Goal: Task Accomplishment & Management: Use online tool/utility

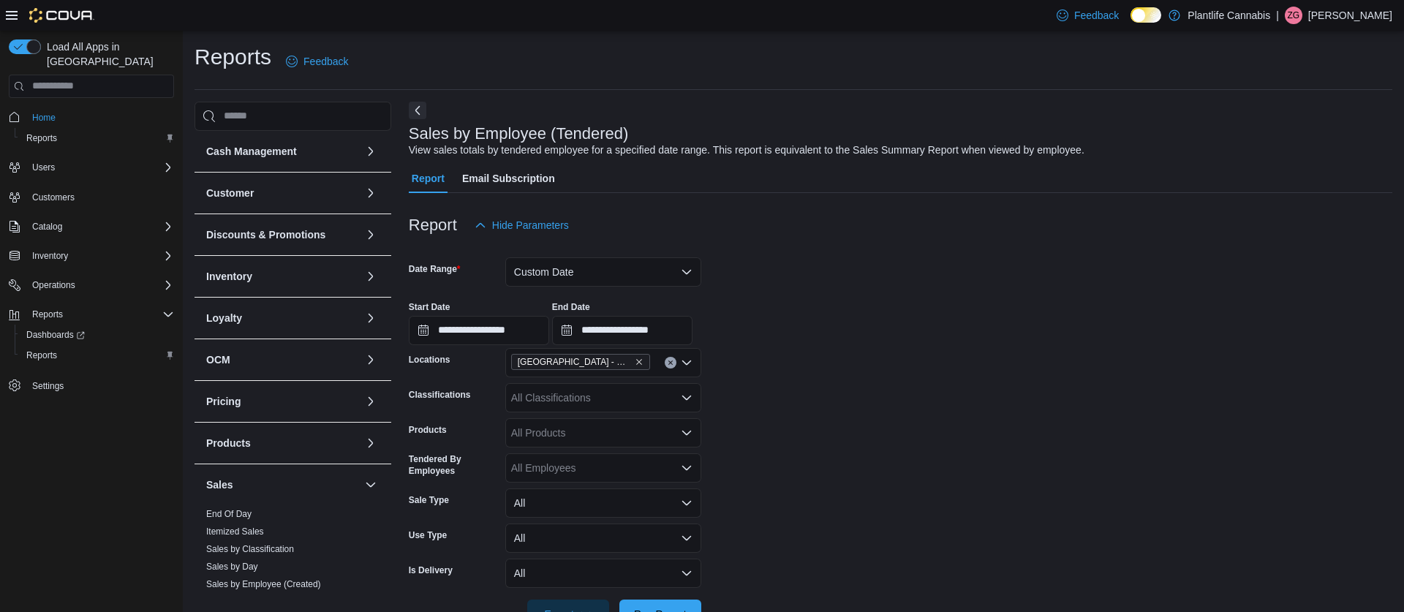
click at [598, 290] on div "**********" at bounding box center [900, 318] width 983 height 56
click at [600, 282] on button "Custom Date" at bounding box center [603, 271] width 196 height 29
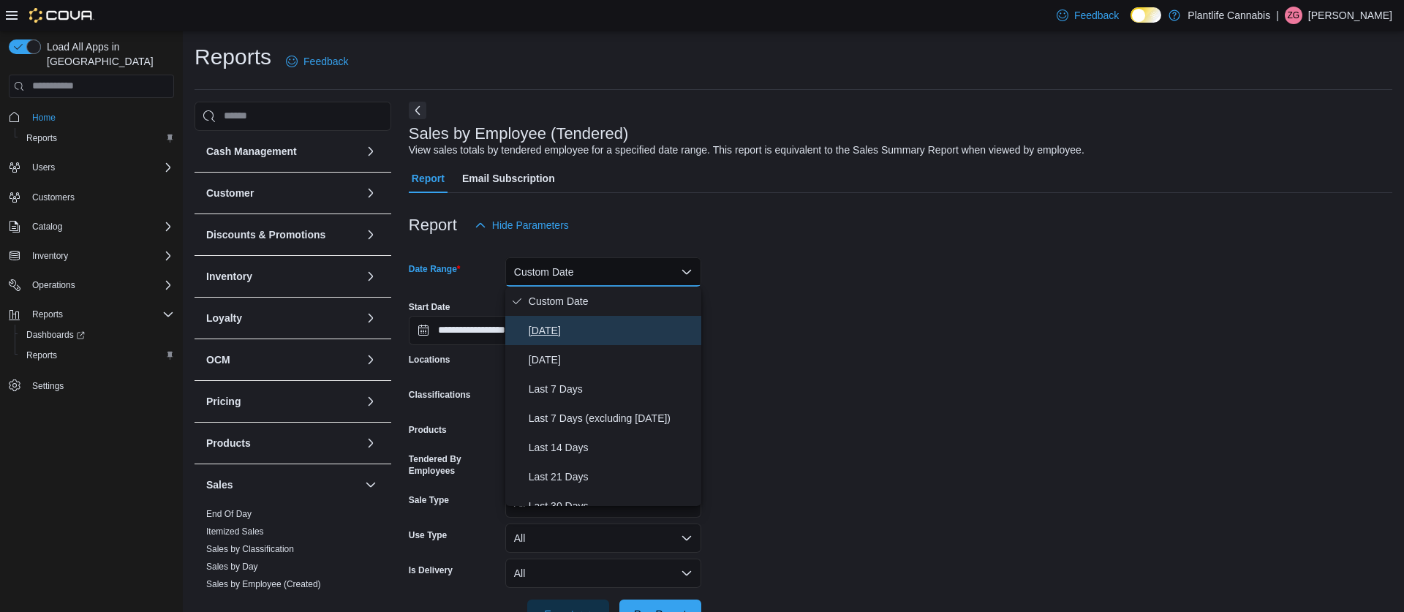
click at [578, 322] on span "[DATE]" at bounding box center [612, 331] width 167 height 18
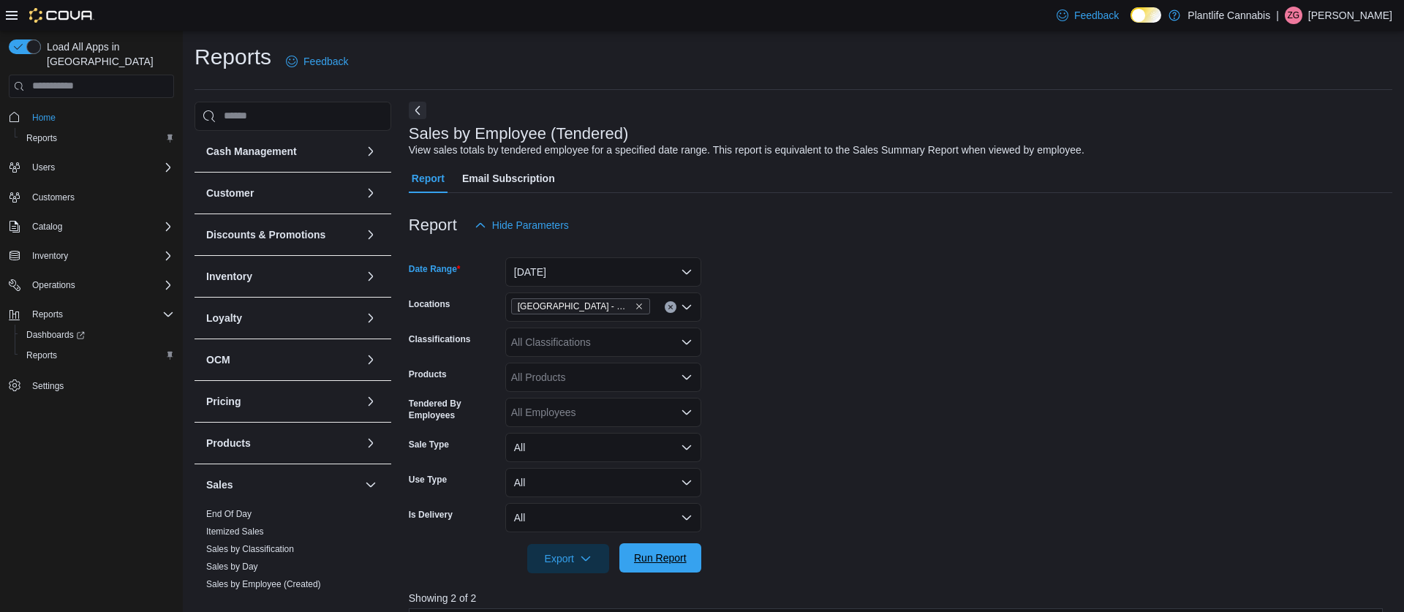
click at [653, 552] on span "Run Report" at bounding box center [660, 558] width 53 height 15
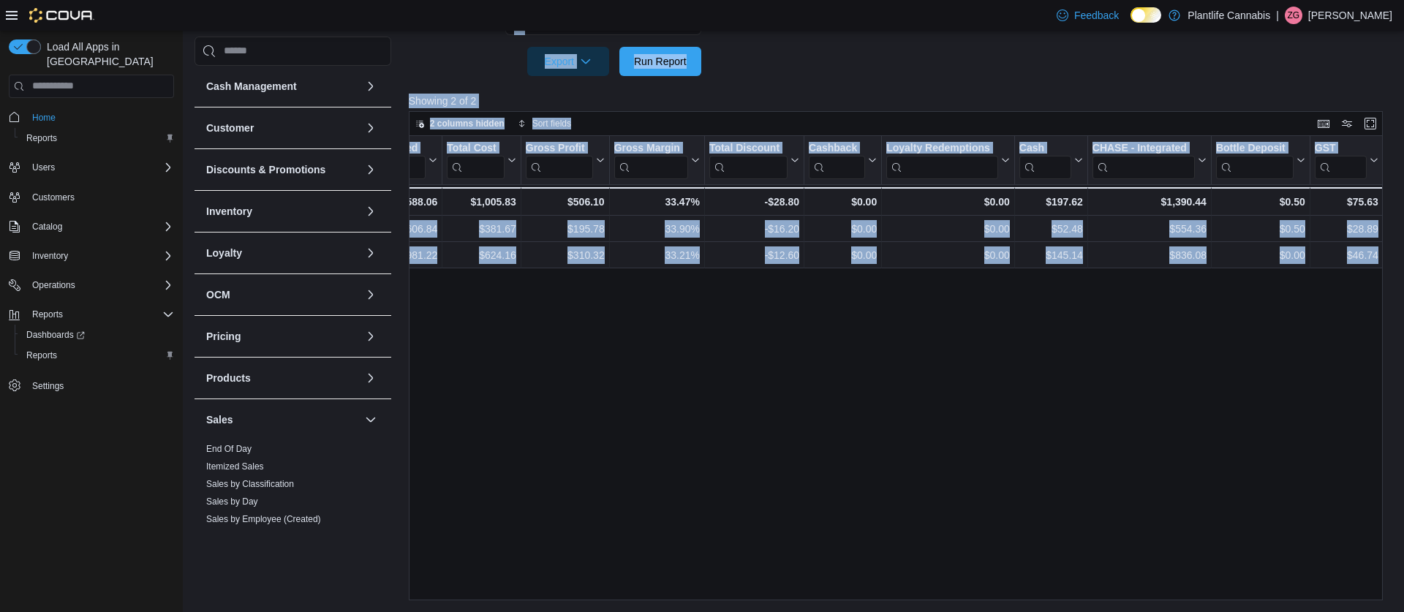
scroll to position [0, 1225]
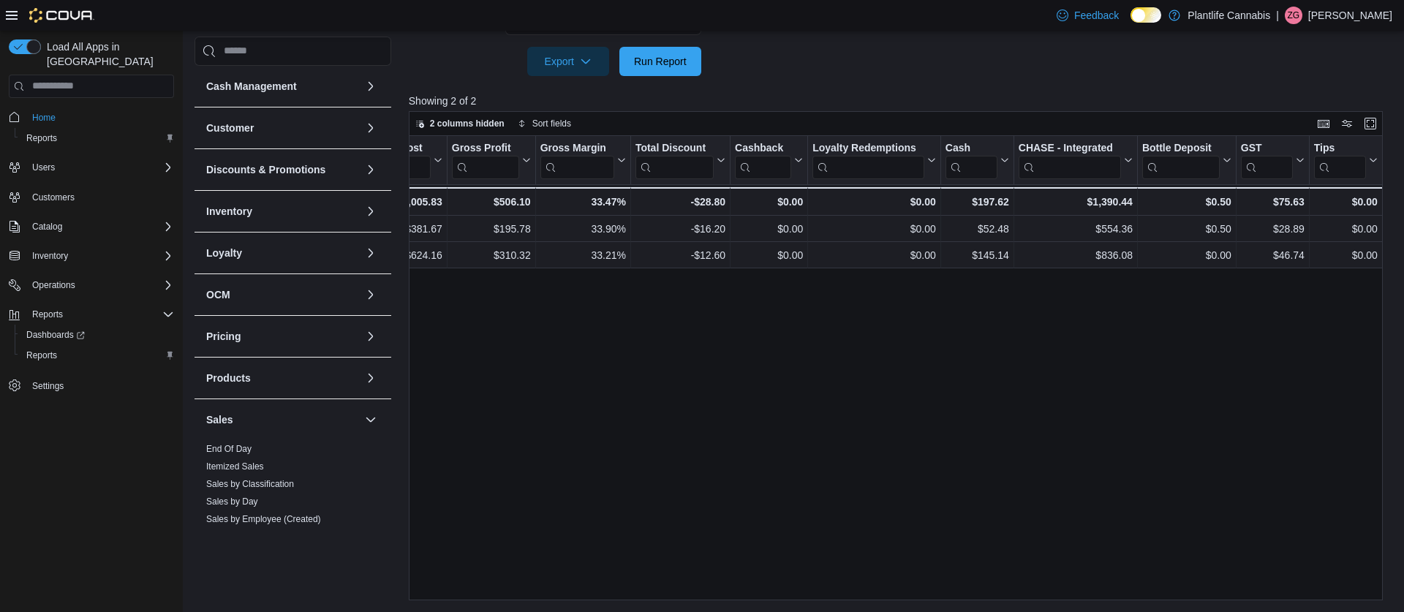
click at [767, 379] on div "Tendered Employee Click to view column header actions Invoices Sold Click to vi…" at bounding box center [896, 368] width 974 height 465
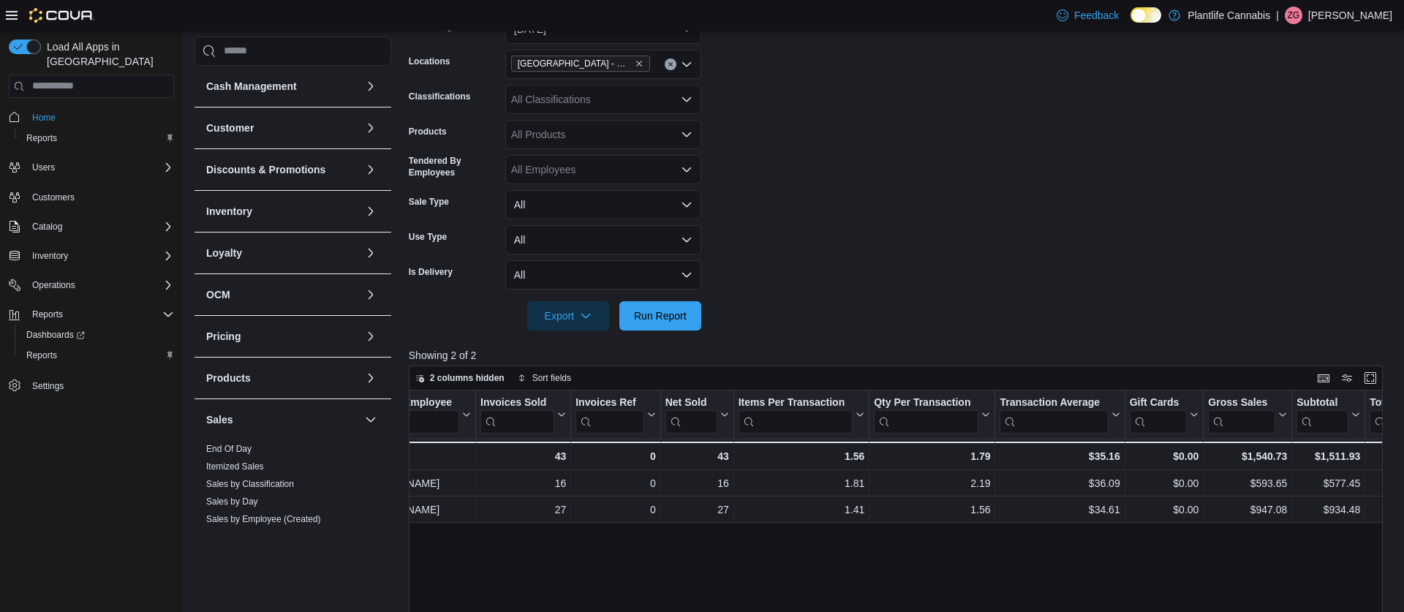
scroll to position [0, 0]
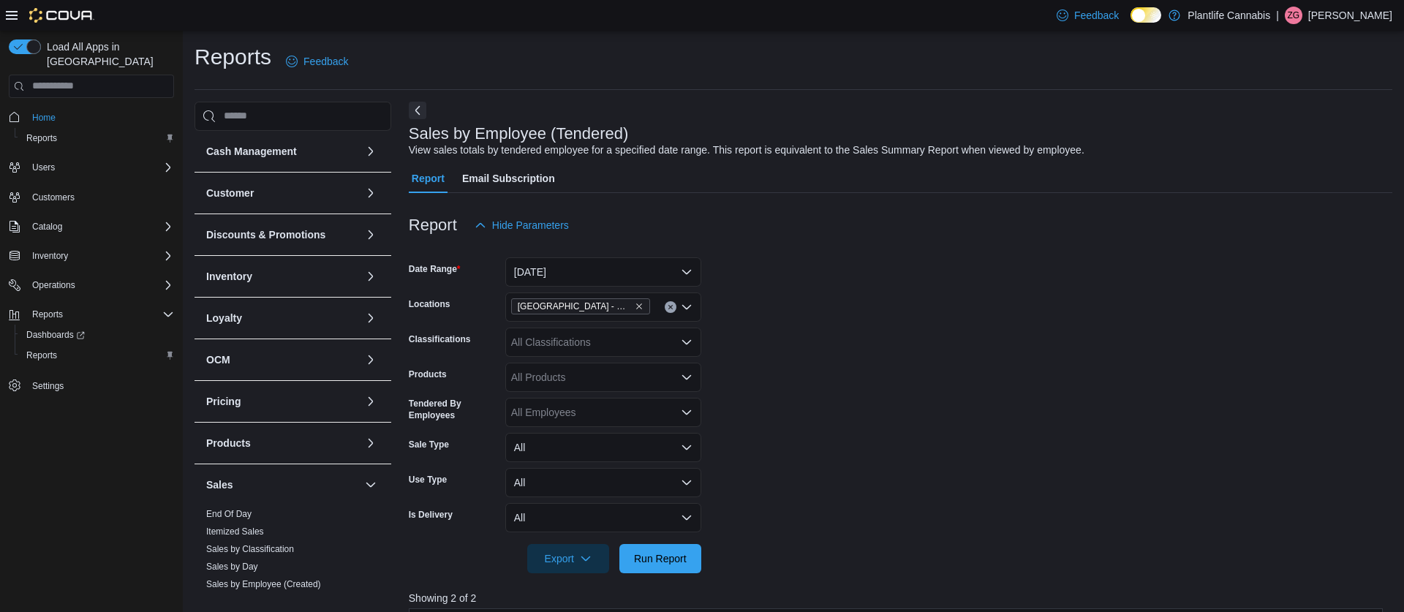
click at [578, 339] on div "All Classifications" at bounding box center [603, 342] width 196 height 29
type input "***"
click at [602, 368] on span "Accessory Group" at bounding box center [576, 367] width 78 height 15
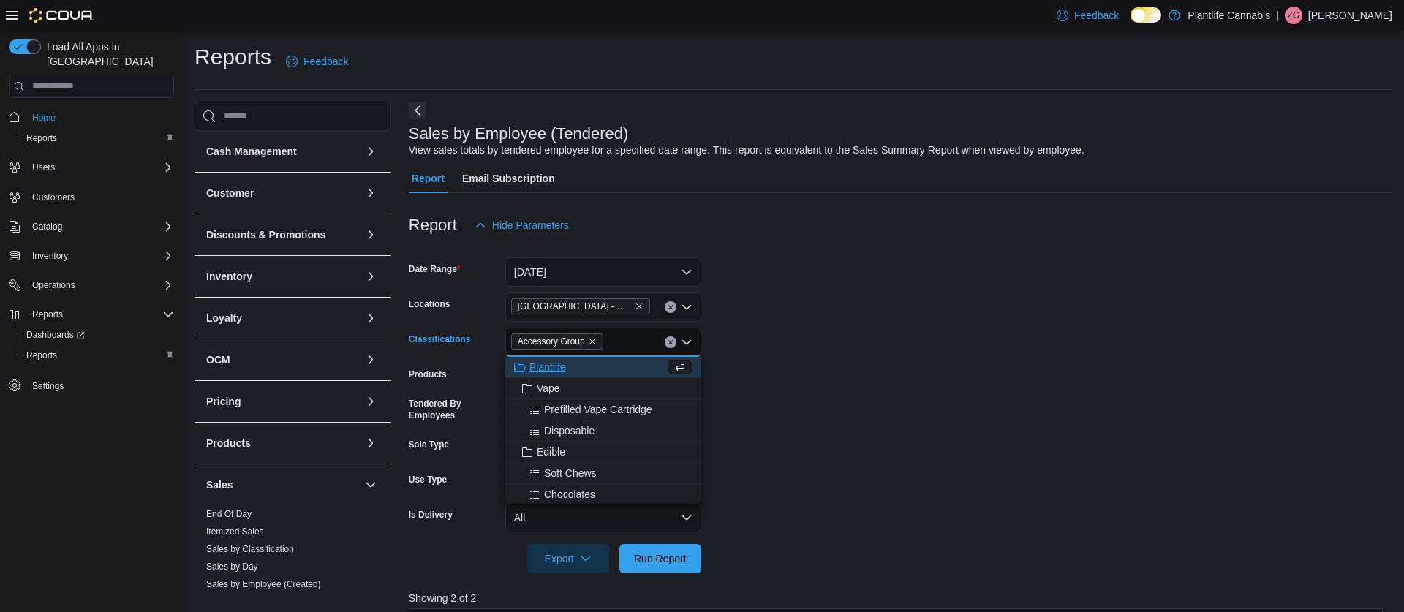
click at [787, 363] on form "Date Range [DATE] Locations [GEOGRAPHIC_DATA] - [GEOGRAPHIC_DATA] Classificatio…" at bounding box center [900, 406] width 983 height 333
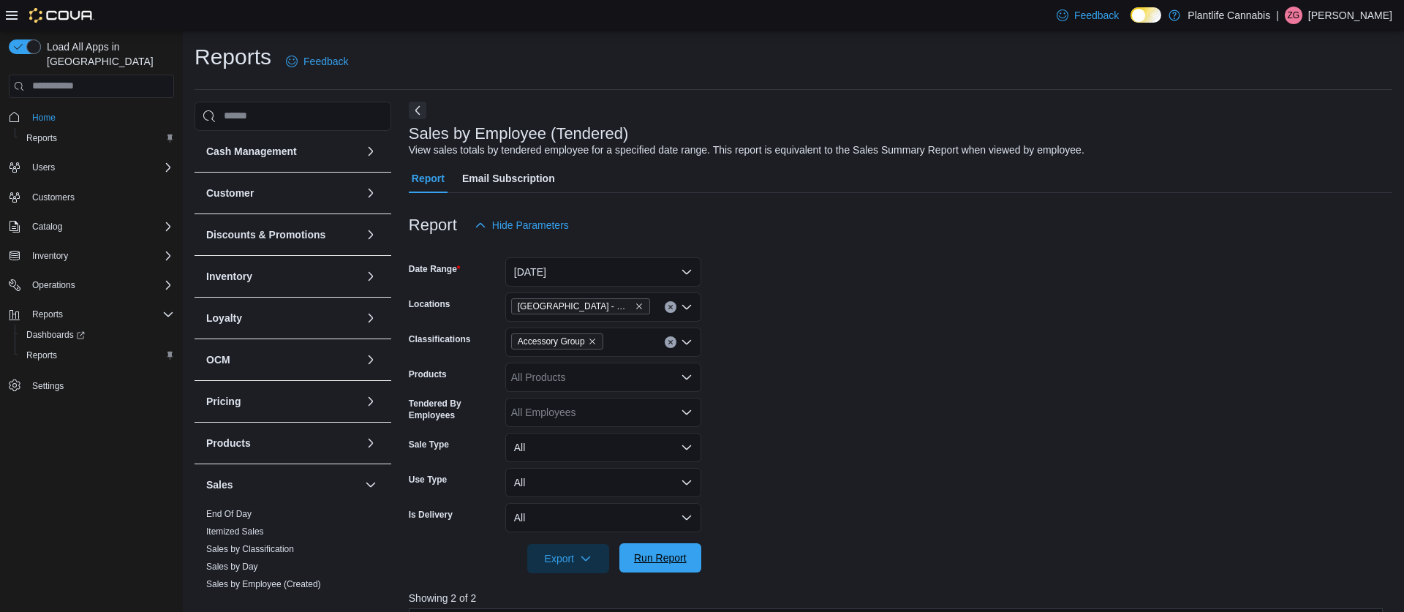
click at [685, 553] on span "Run Report" at bounding box center [660, 558] width 53 height 15
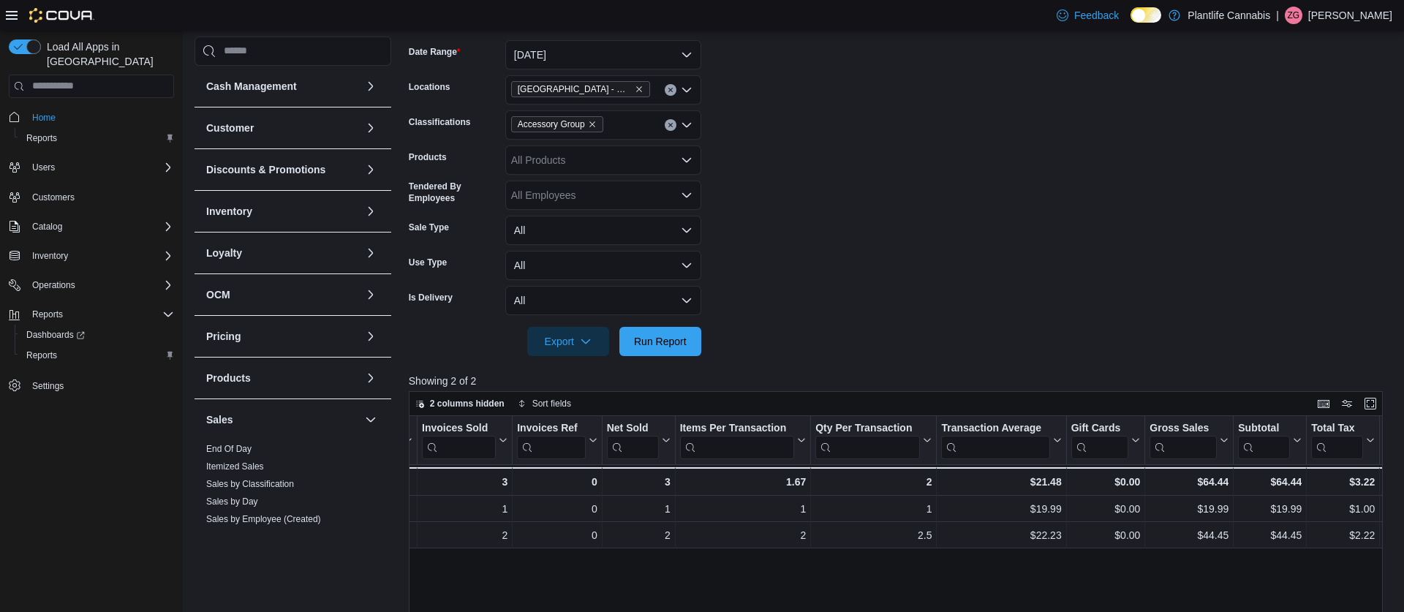
scroll to position [40, 0]
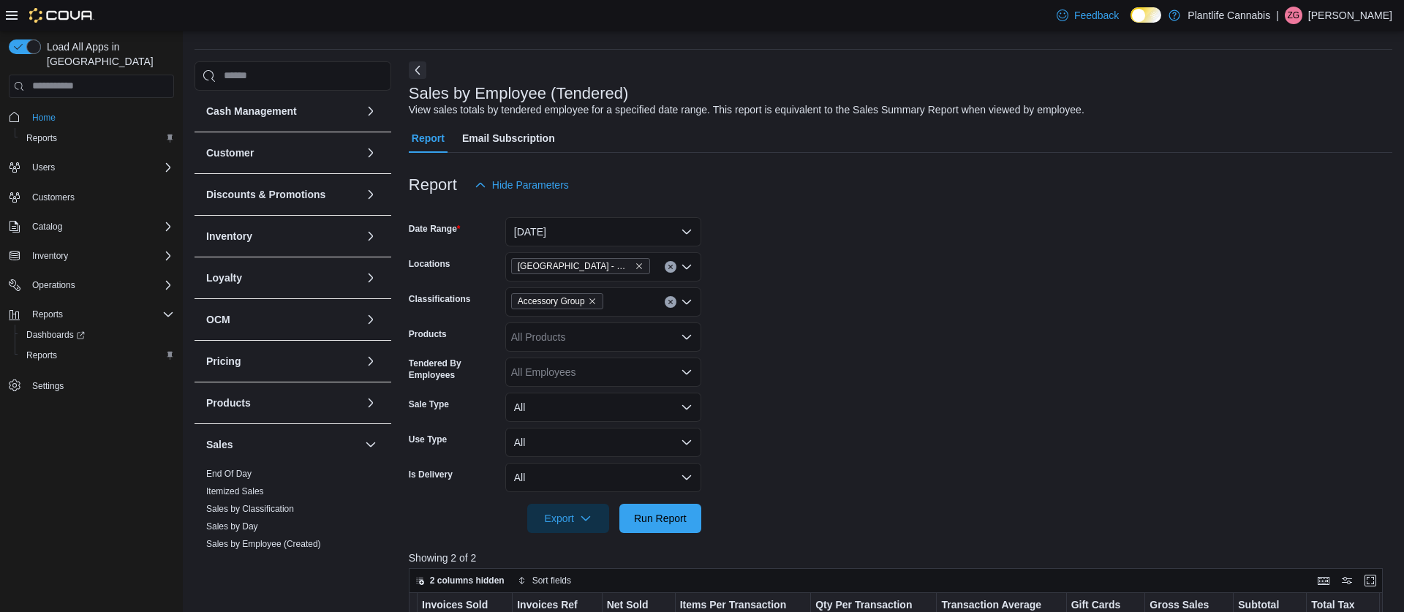
click at [674, 303] on button "Clear input" at bounding box center [671, 302] width 12 height 12
click at [879, 315] on form "Date Range [DATE] Locations [GEOGRAPHIC_DATA] - [GEOGRAPHIC_DATA] Classificatio…" at bounding box center [900, 366] width 983 height 333
click at [691, 511] on span "Run Report" at bounding box center [660, 518] width 64 height 29
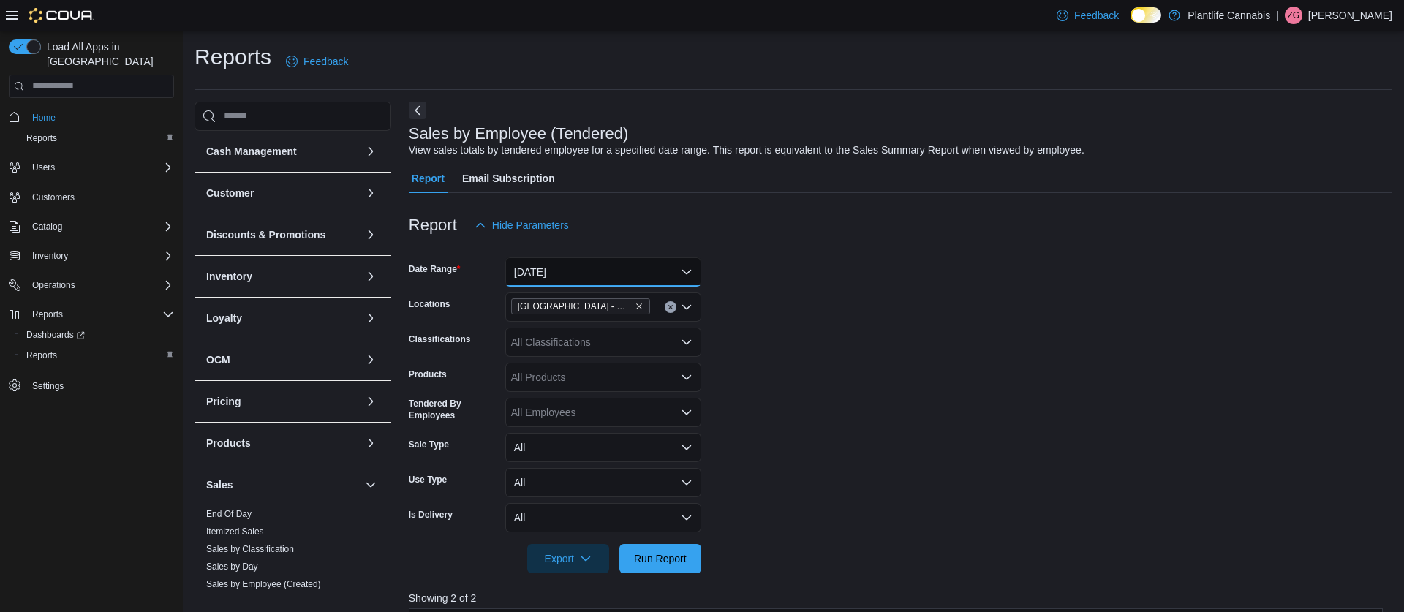
click at [605, 270] on button "[DATE]" at bounding box center [603, 271] width 196 height 29
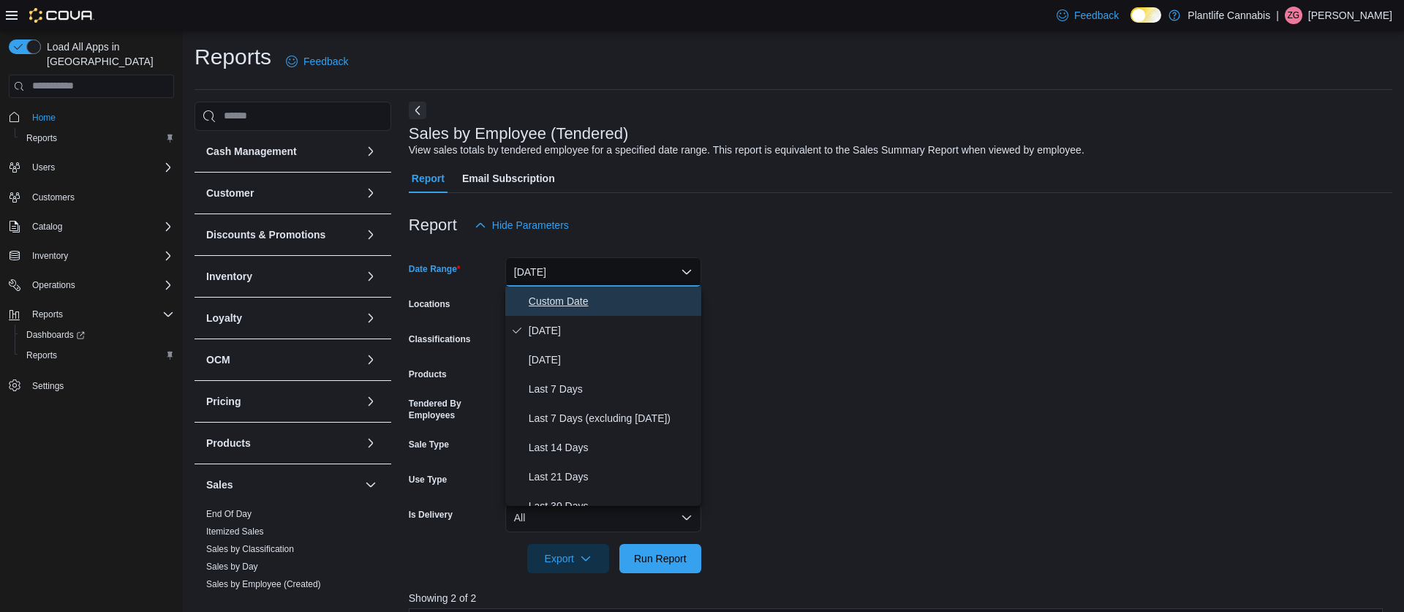
click at [558, 309] on span "Custom Date" at bounding box center [612, 301] width 167 height 18
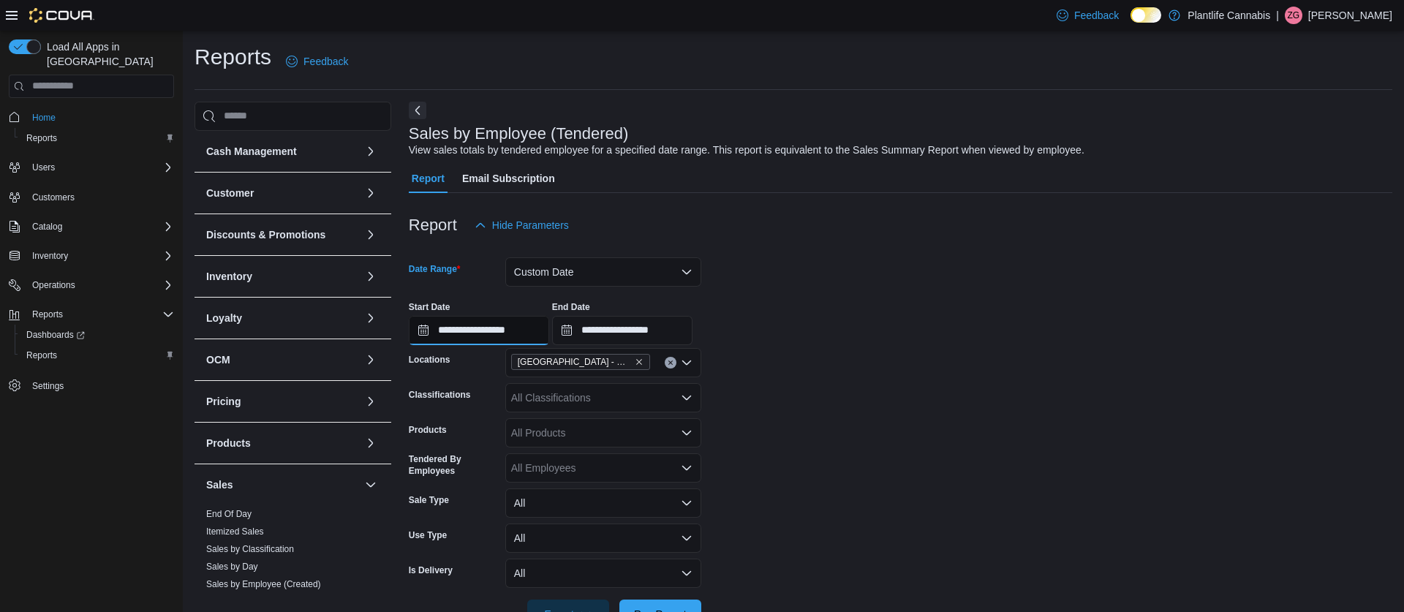
click at [510, 330] on input "**********" at bounding box center [479, 330] width 140 height 29
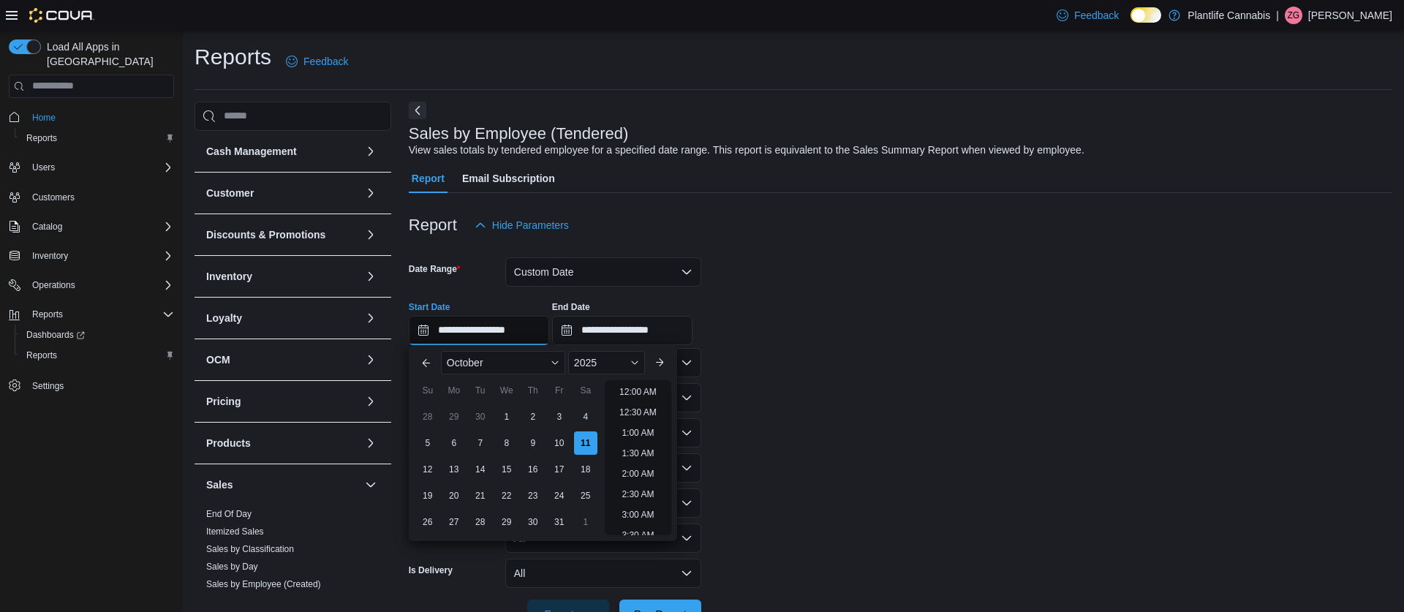
scroll to position [659, 0]
click at [642, 510] on li "7:00 PM" at bounding box center [638, 511] width 45 height 18
type input "**********"
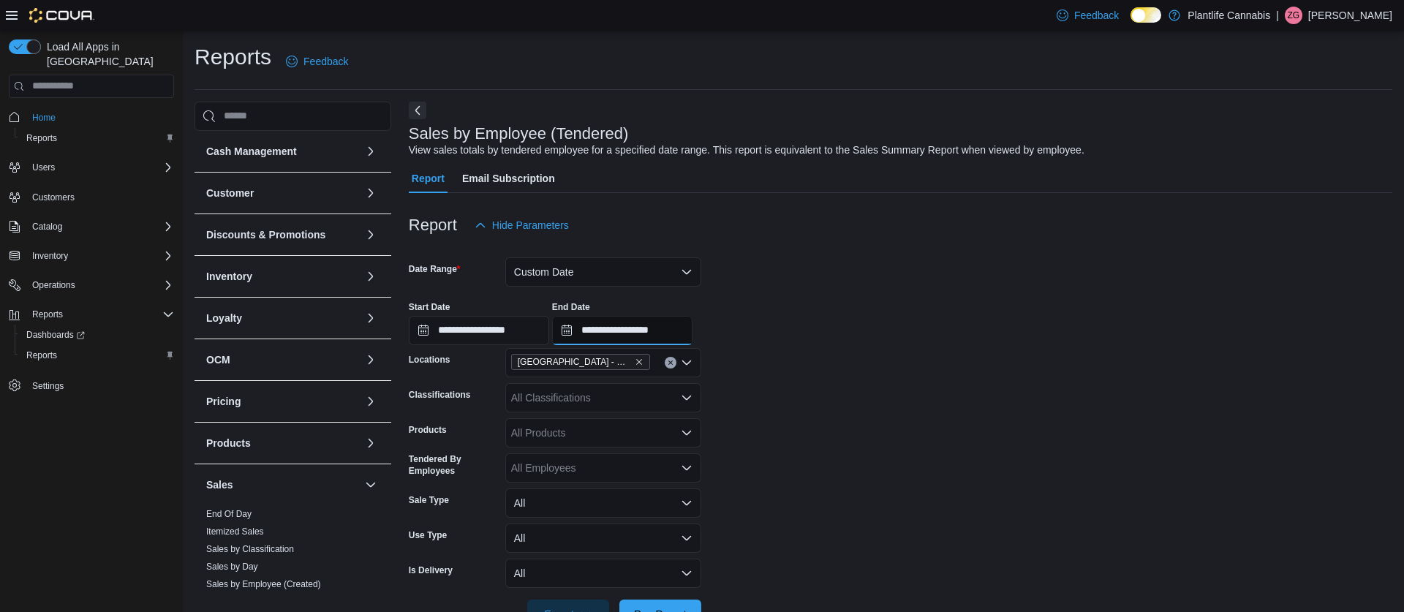
click at [664, 333] on input "**********" at bounding box center [622, 330] width 140 height 29
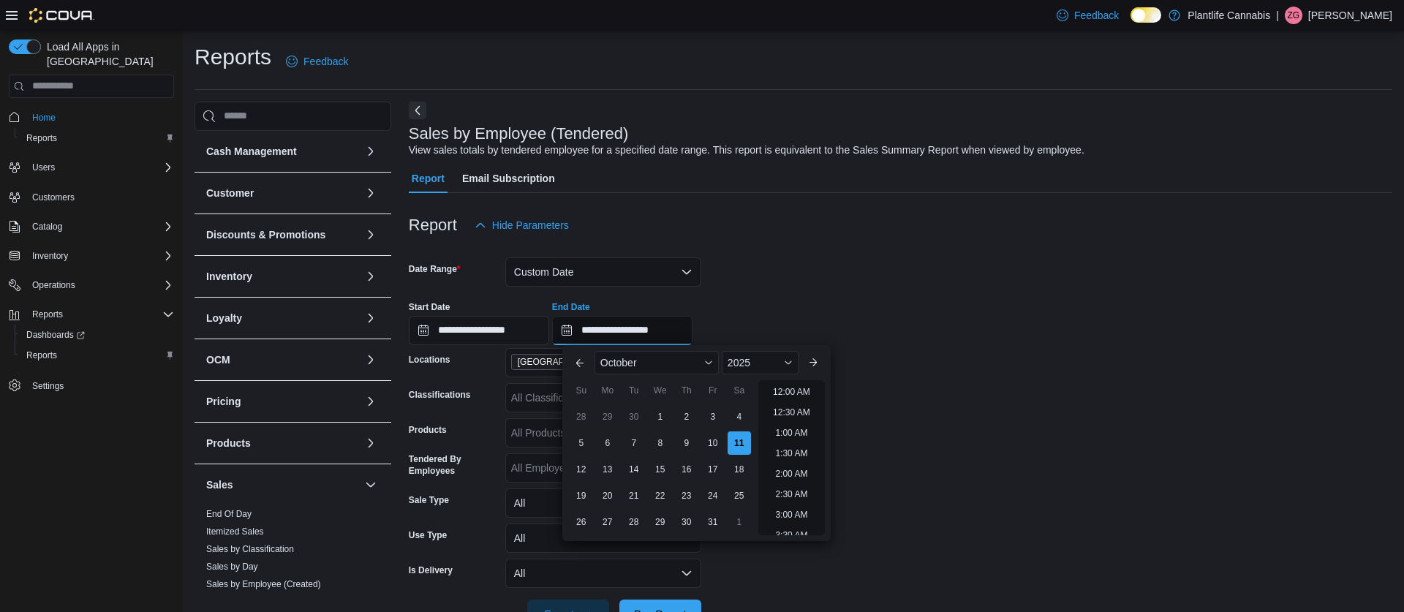
scroll to position [823, 0]
click at [791, 425] on li "9:00 PM" at bounding box center [791, 429] width 45 height 18
type input "**********"
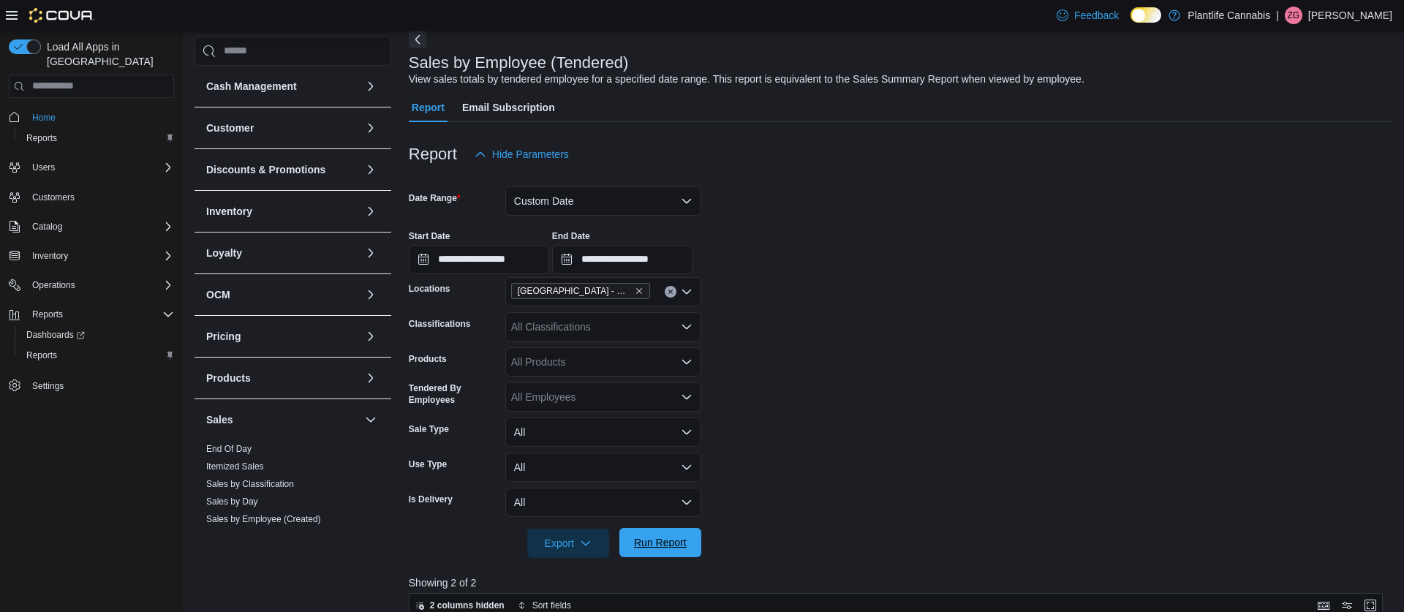
scroll to position [82, 0]
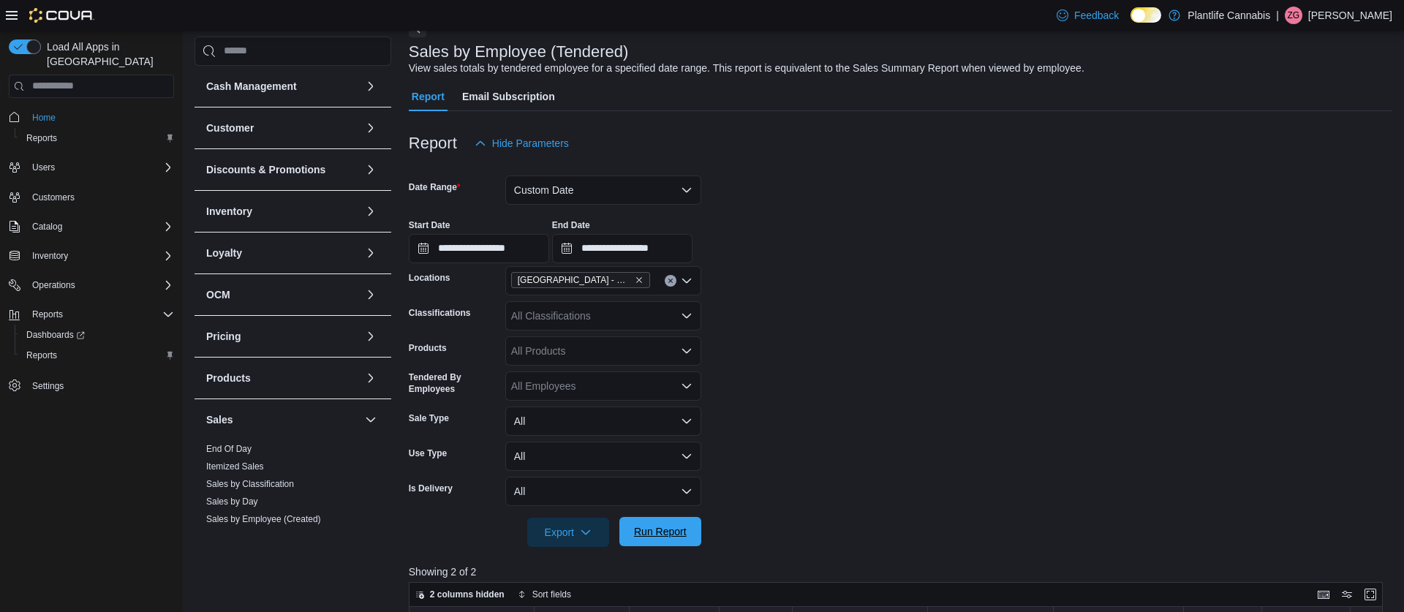
click at [649, 545] on span "Run Report" at bounding box center [660, 531] width 64 height 29
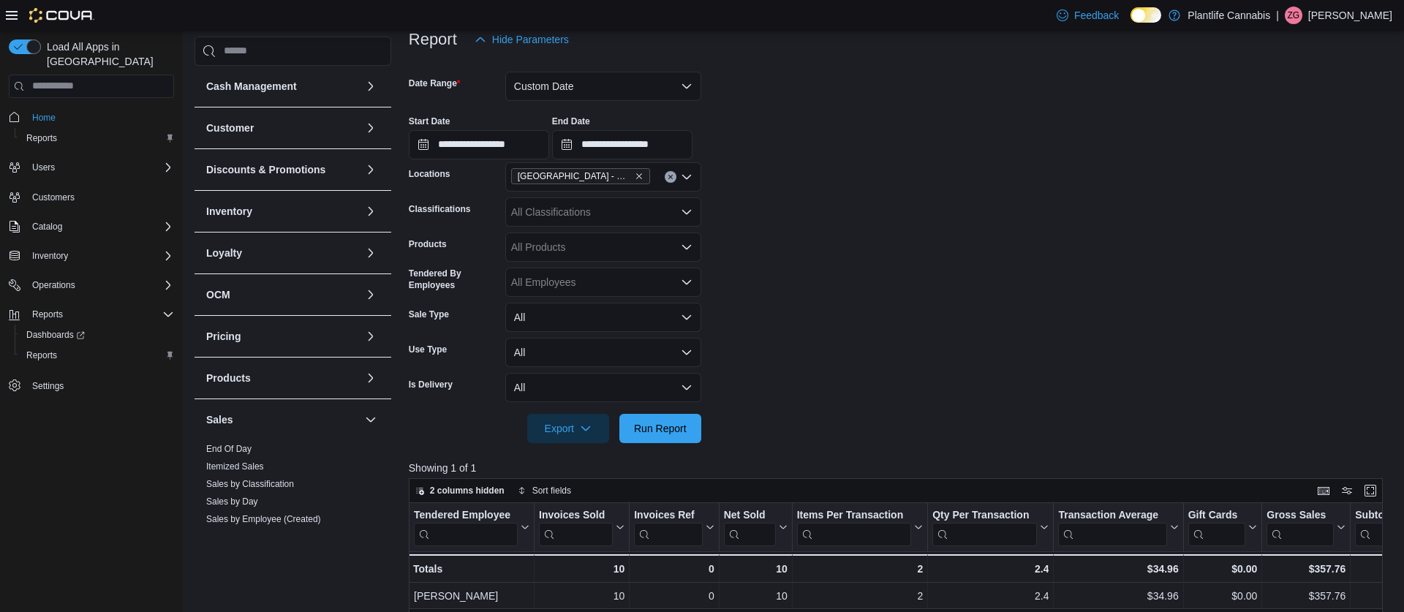
scroll to position [154, 0]
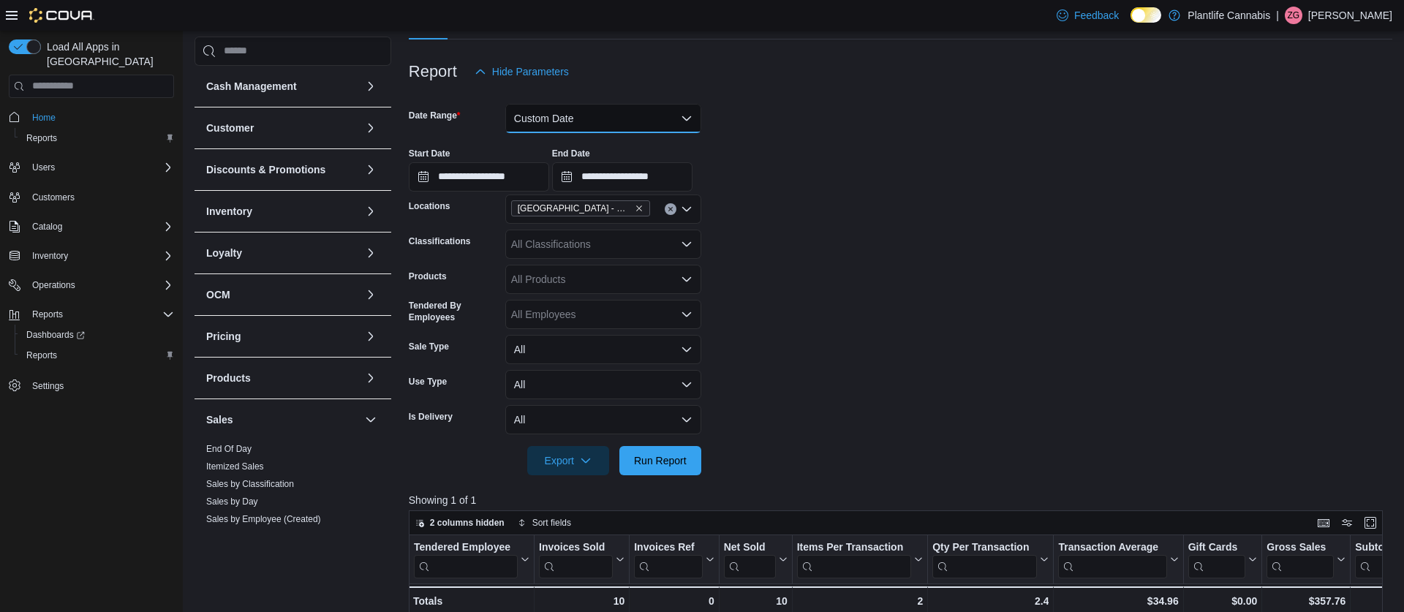
click at [574, 124] on button "Custom Date" at bounding box center [603, 118] width 196 height 29
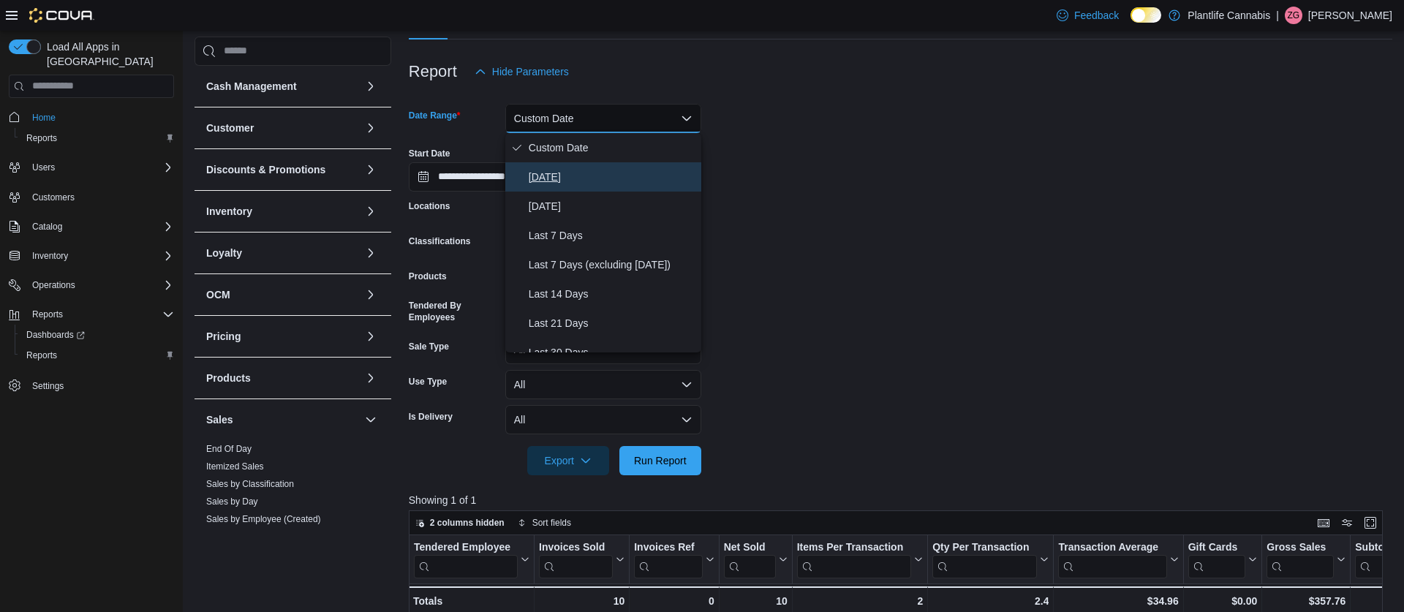
click at [567, 181] on span "[DATE]" at bounding box center [612, 177] width 167 height 18
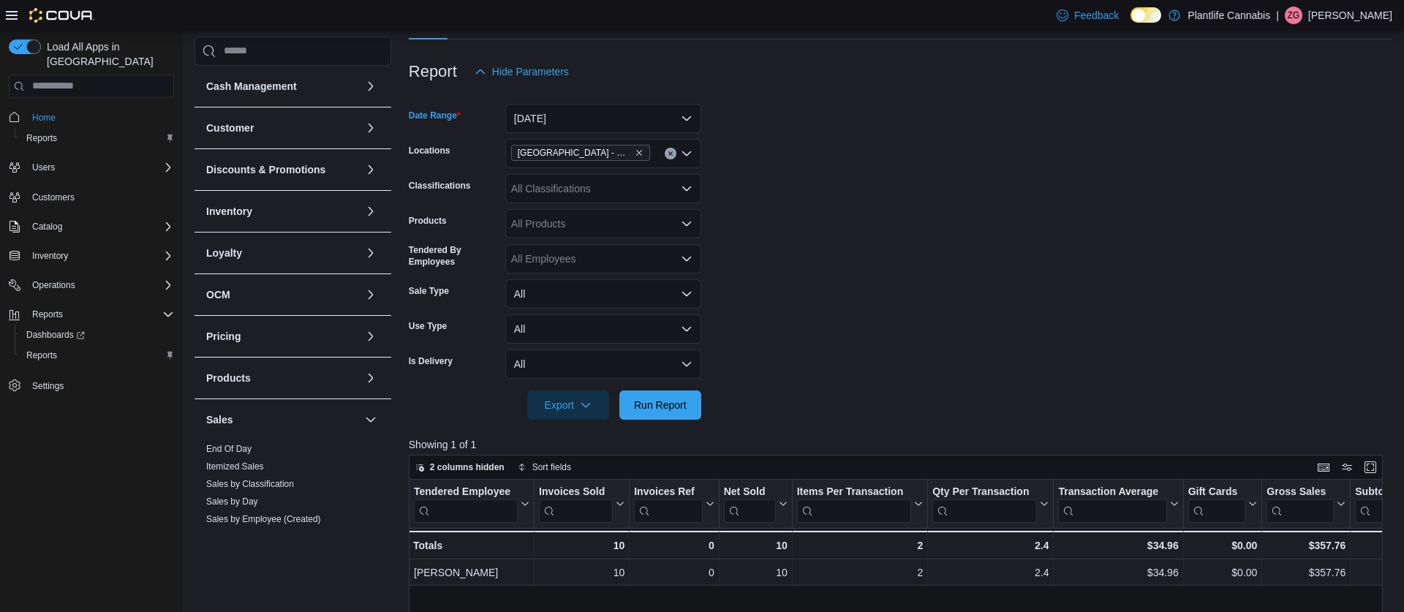
click at [651, 421] on div at bounding box center [900, 429] width 983 height 18
click at [663, 404] on span "Run Report" at bounding box center [660, 404] width 53 height 15
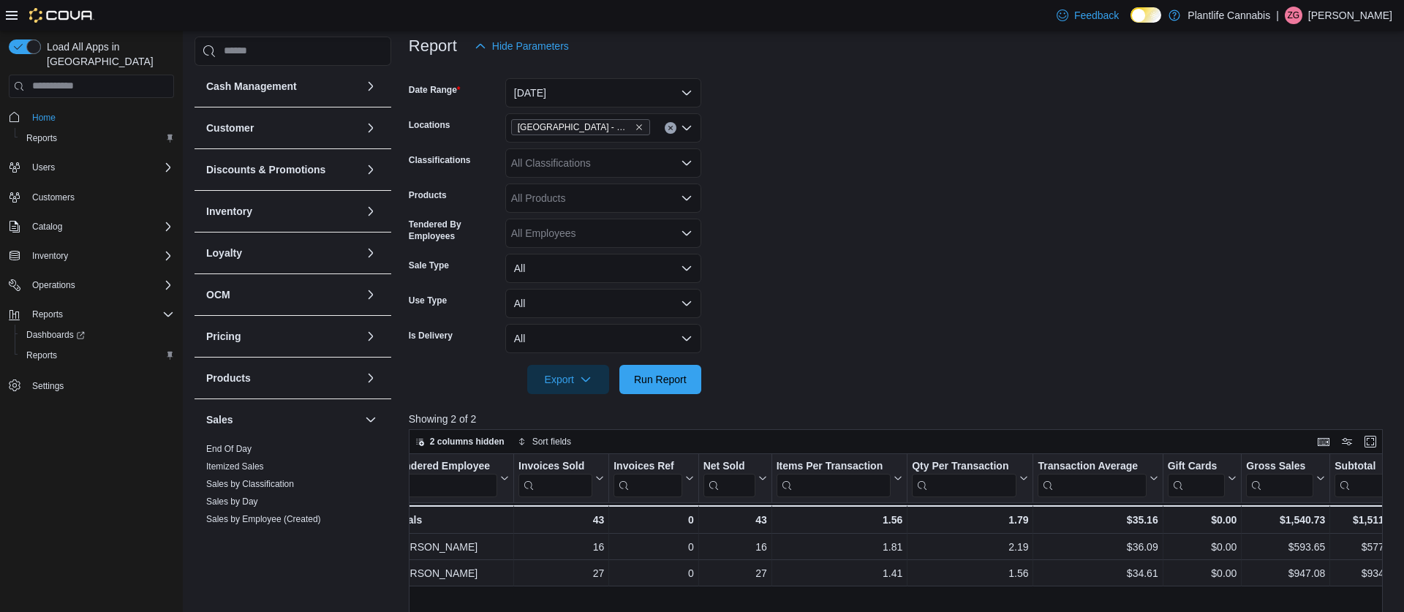
scroll to position [0, 58]
